Goal: Information Seeking & Learning: Learn about a topic

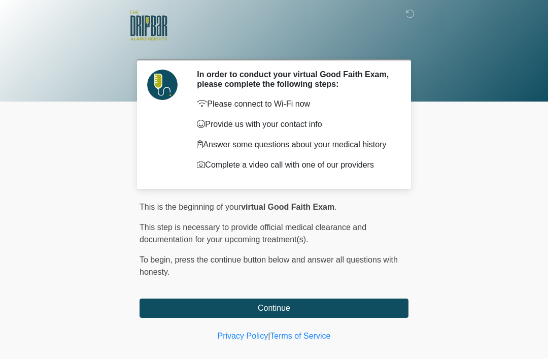
click at [480, 46] on nav at bounding box center [266, 25] width 548 height 51
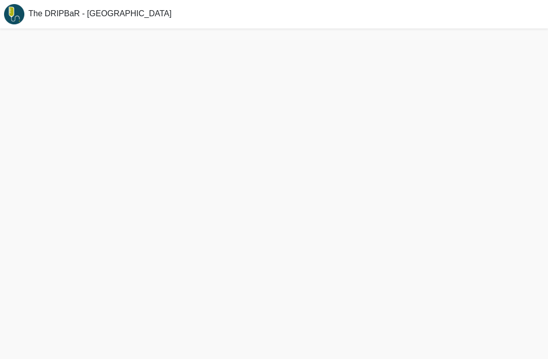
scroll to position [32, 0]
